Goal: Task Accomplishment & Management: Use online tool/utility

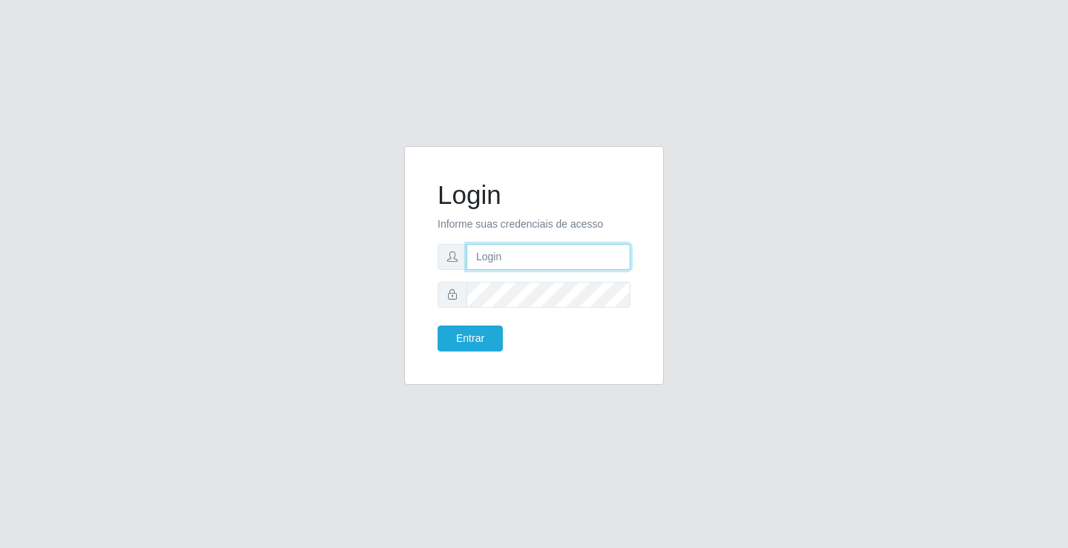
click at [535, 264] on input "text" at bounding box center [548, 257] width 164 height 26
type input "[EMAIL_ADDRESS][DOMAIN_NAME]"
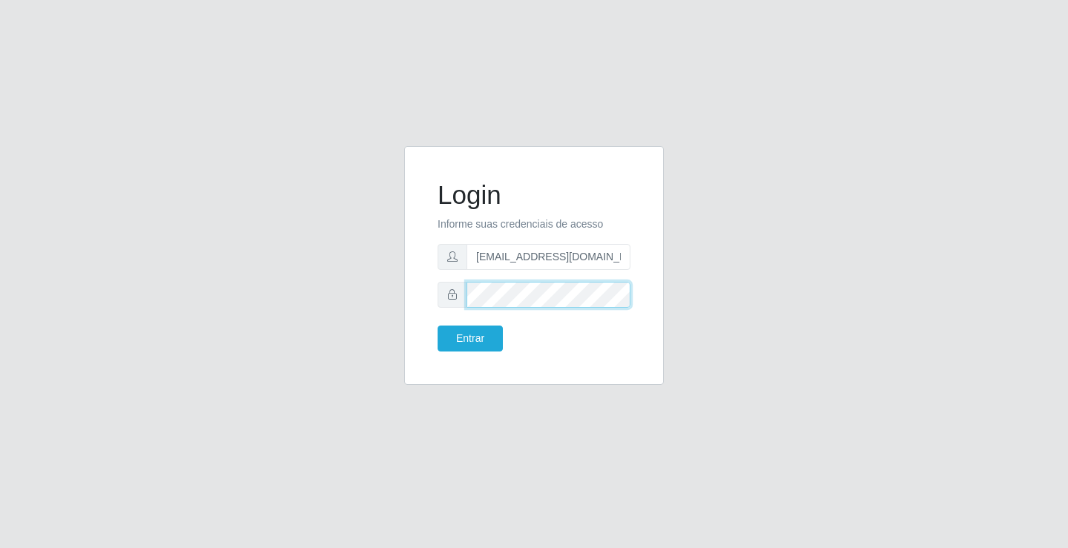
click at [437, 325] on button "Entrar" at bounding box center [469, 338] width 65 height 26
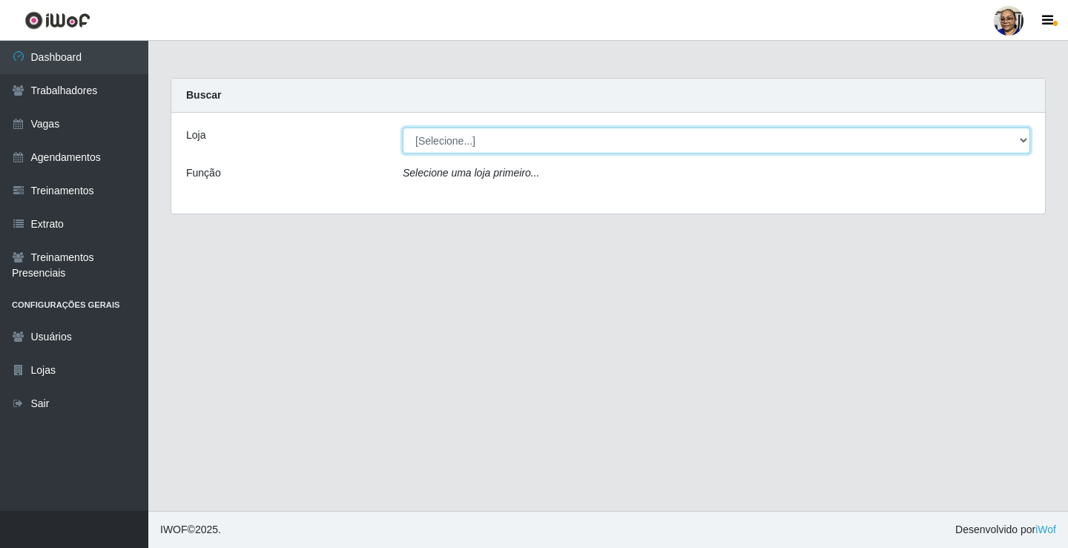
click at [1020, 140] on select "[Selecione...] Mercadinho [GEOGRAPHIC_DATA]" at bounding box center [716, 141] width 627 height 26
click at [1020, 139] on select "[Selecione...] Mercadinho [GEOGRAPHIC_DATA]" at bounding box center [716, 141] width 627 height 26
click at [1024, 141] on select "[Selecione...] Mercadinho [GEOGRAPHIC_DATA]" at bounding box center [716, 141] width 627 height 26
select select "345"
click at [403, 128] on select "[Selecione...] Mercadinho [GEOGRAPHIC_DATA]" at bounding box center [716, 141] width 627 height 26
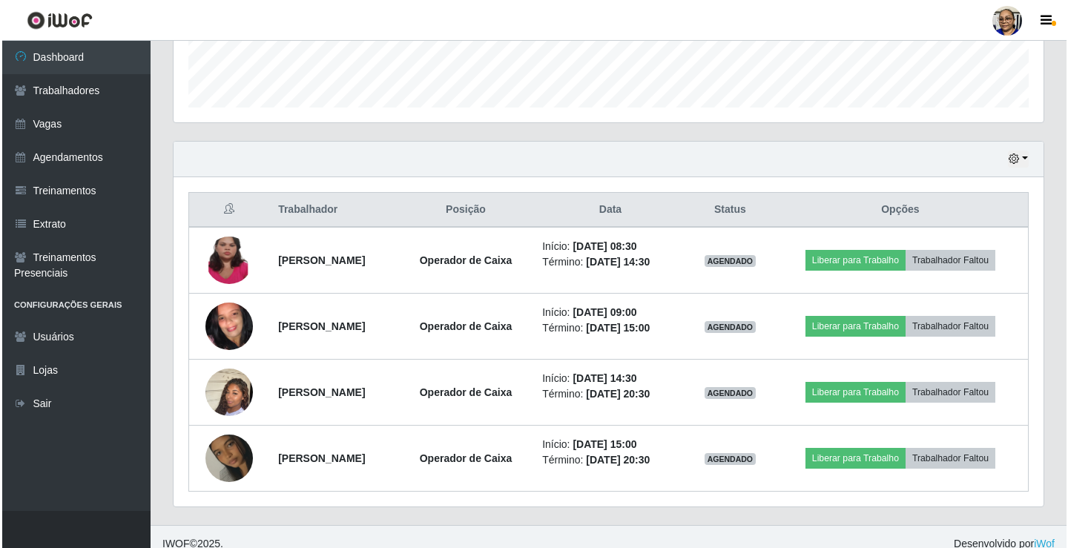
scroll to position [437, 0]
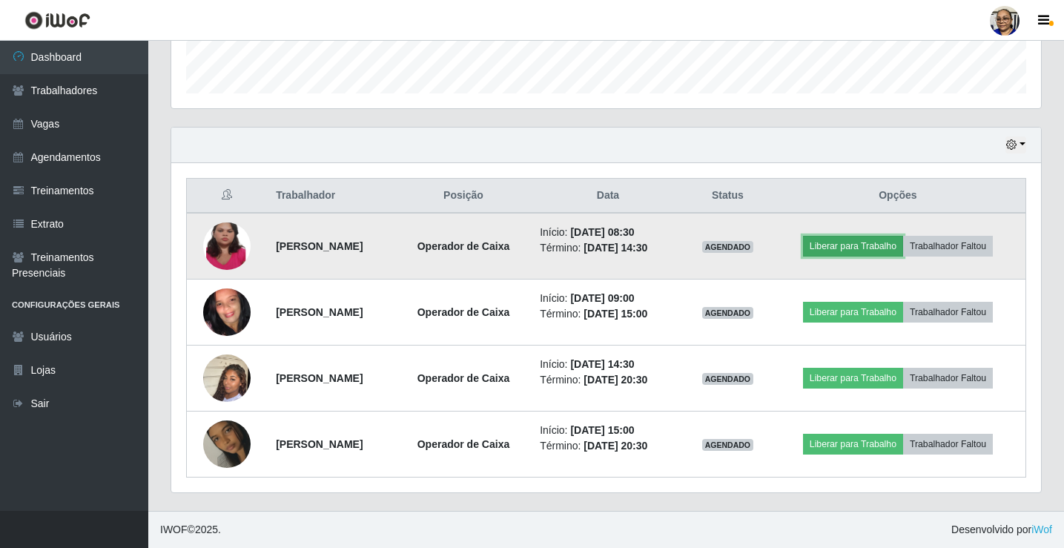
click at [873, 251] on button "Liberar para Trabalho" at bounding box center [853, 246] width 100 height 21
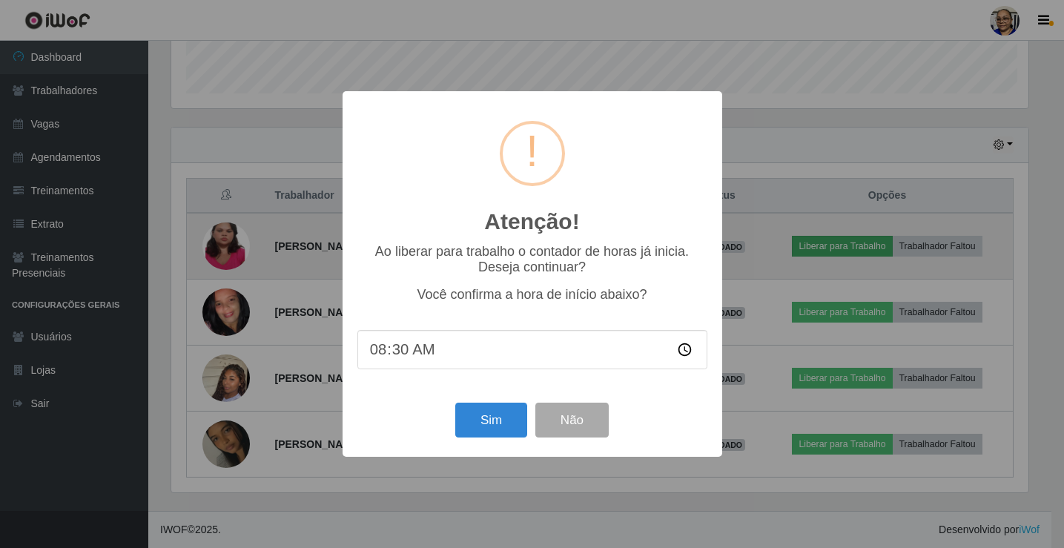
scroll to position [308, 861]
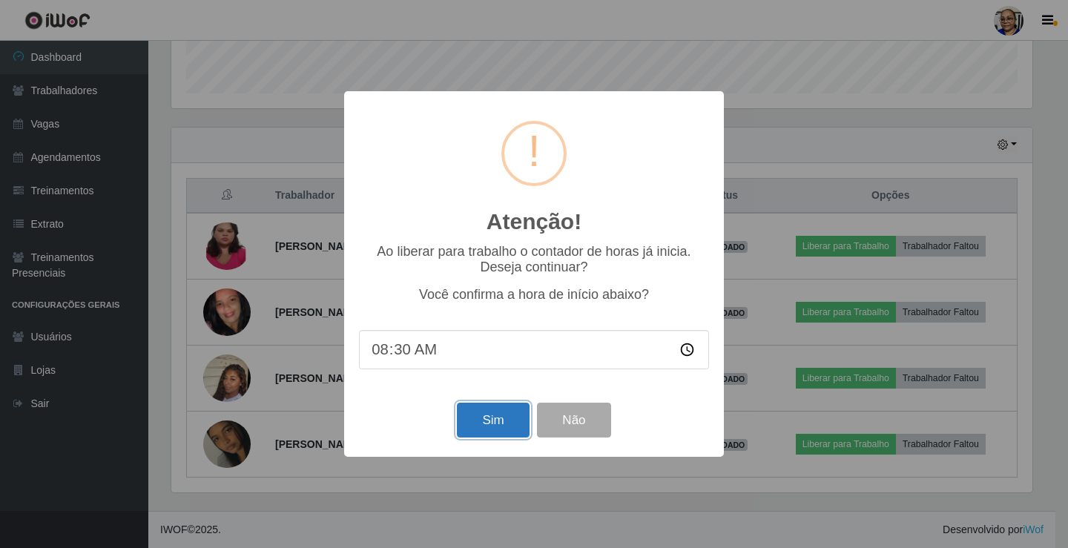
click at [498, 436] on button "Sim" at bounding box center [493, 420] width 72 height 35
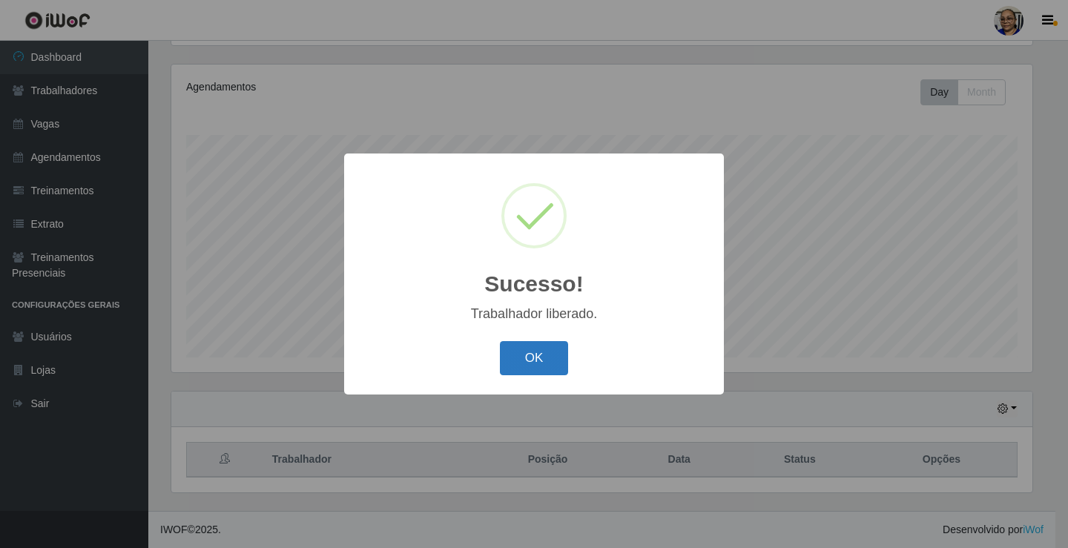
click at [547, 359] on button "OK" at bounding box center [534, 358] width 69 height 35
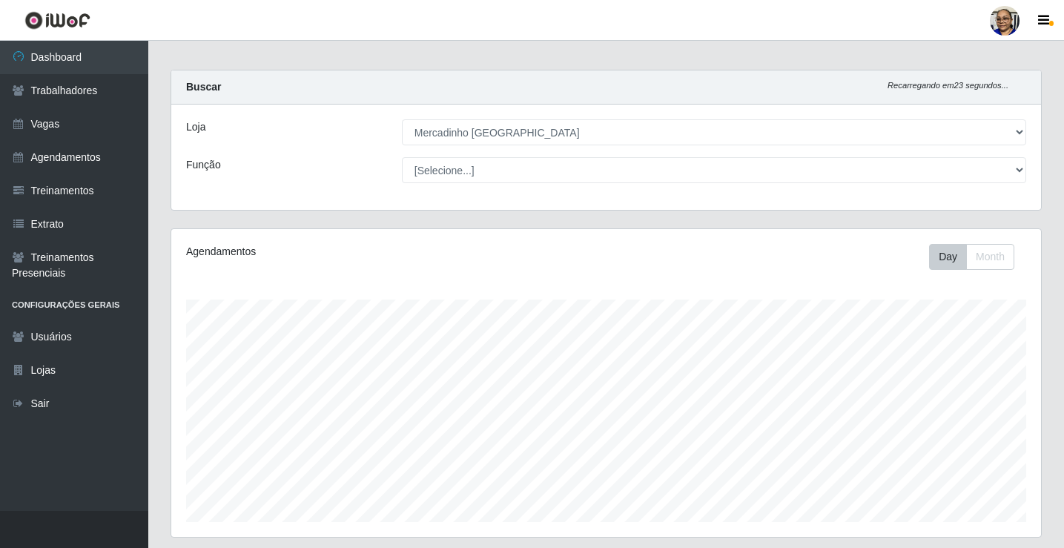
scroll to position [0, 0]
